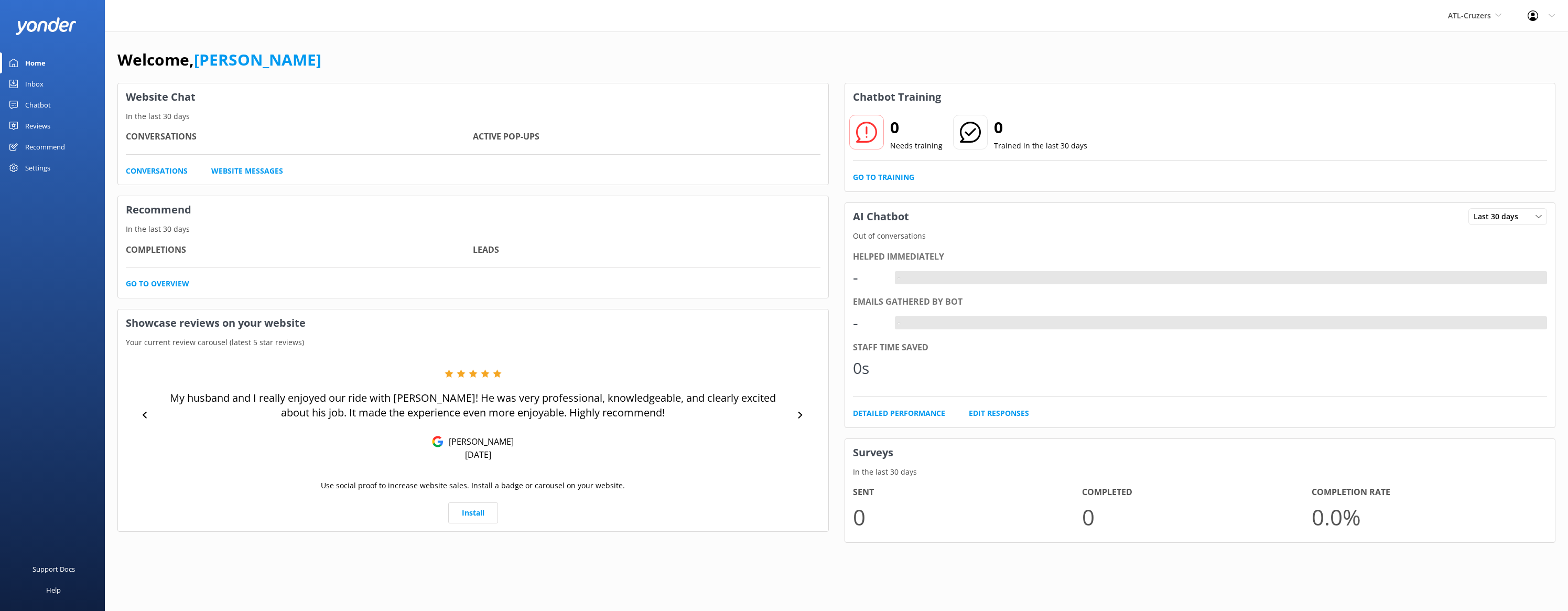
click at [38, 63] on div "Home" at bounding box center [35, 63] width 21 height 21
click at [42, 127] on div "Reviews" at bounding box center [37, 125] width 25 height 21
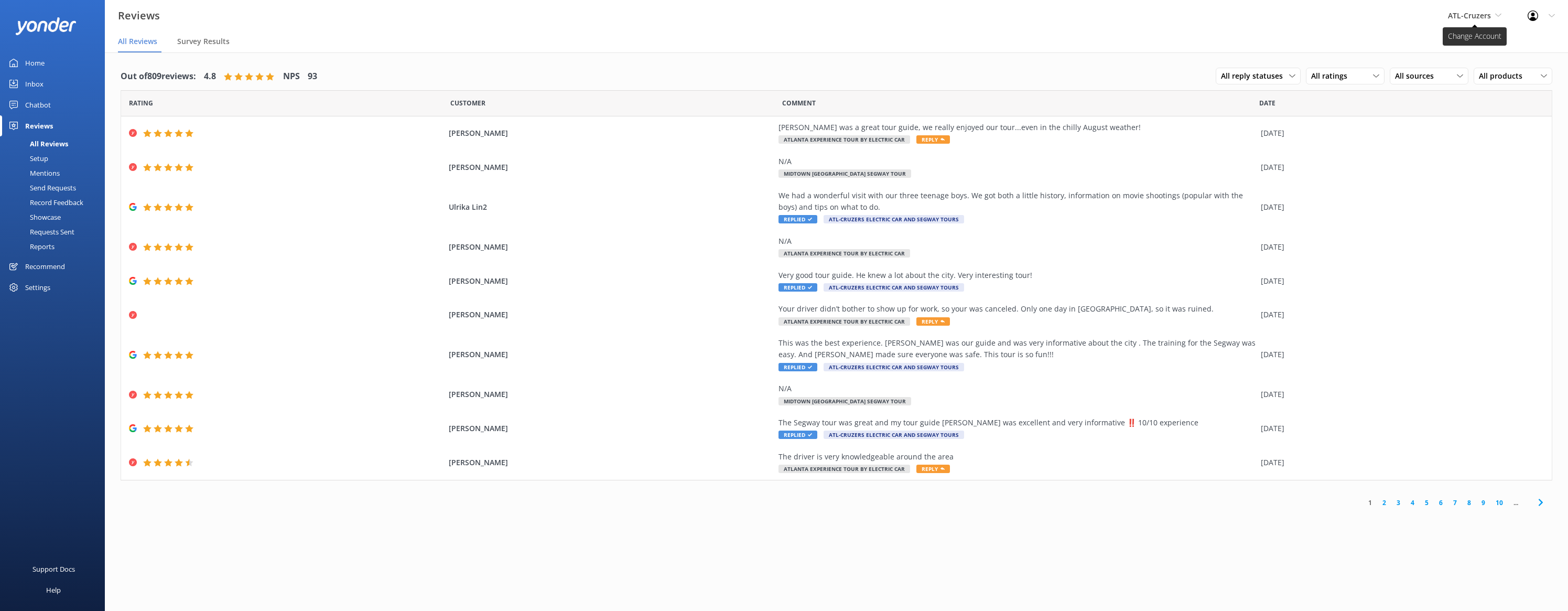
click at [1480, 21] on span "ATL-Cruzers" at bounding box center [1475, 15] width 54 height 12
click at [1468, 69] on link "The Peachtree Trolley" at bounding box center [1487, 69] width 105 height 25
